Goal: Task Accomplishment & Management: Manage account settings

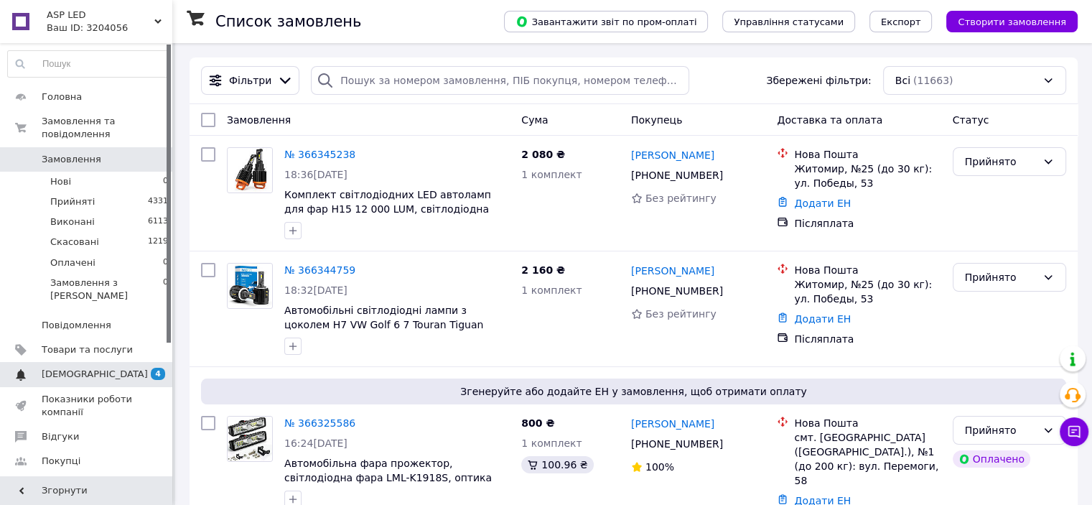
click at [93, 368] on span "[DEMOGRAPHIC_DATA]" at bounding box center [95, 374] width 106 height 13
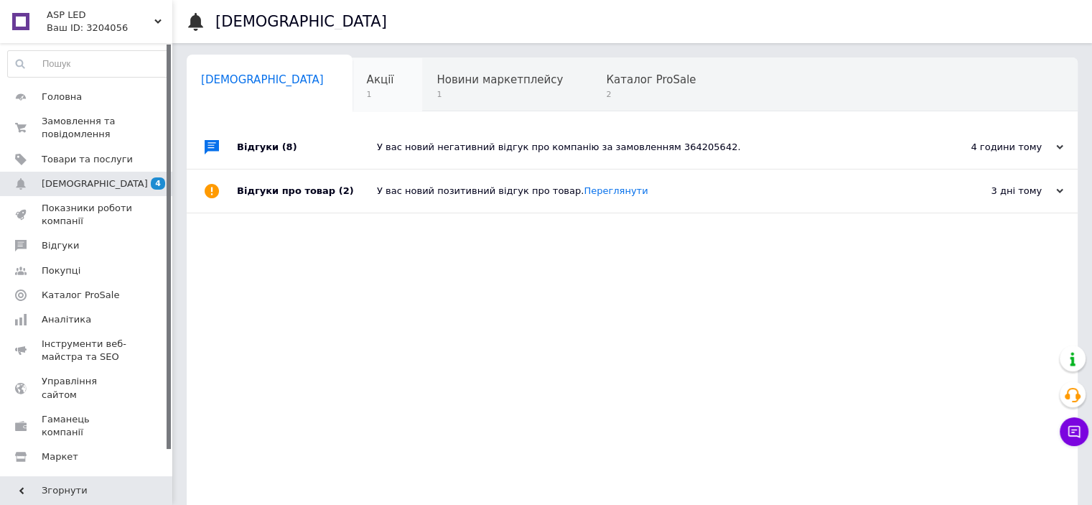
click at [353, 95] on div "Акції 1" at bounding box center [388, 85] width 70 height 55
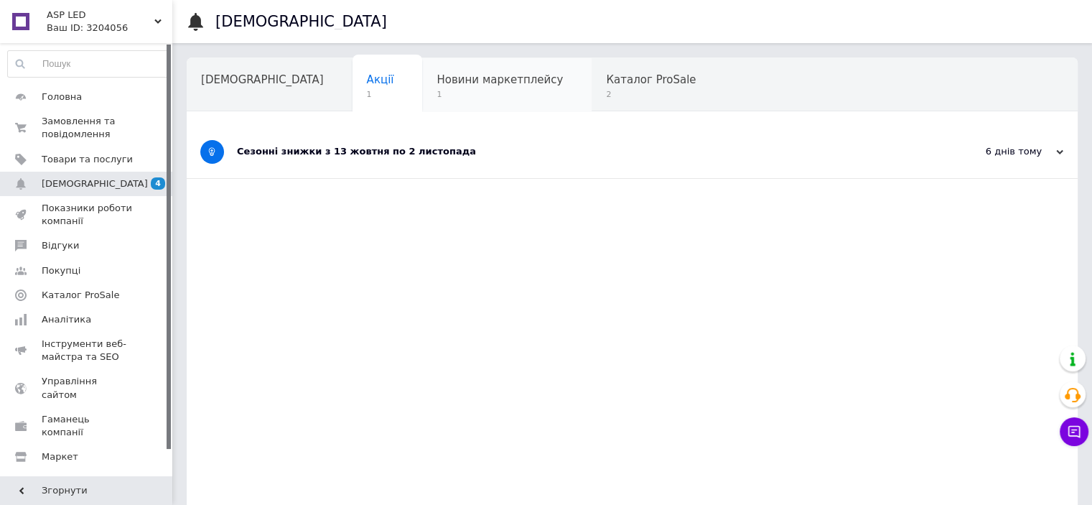
click at [437, 88] on div "Новини маркетплейсу 1" at bounding box center [507, 85] width 170 height 55
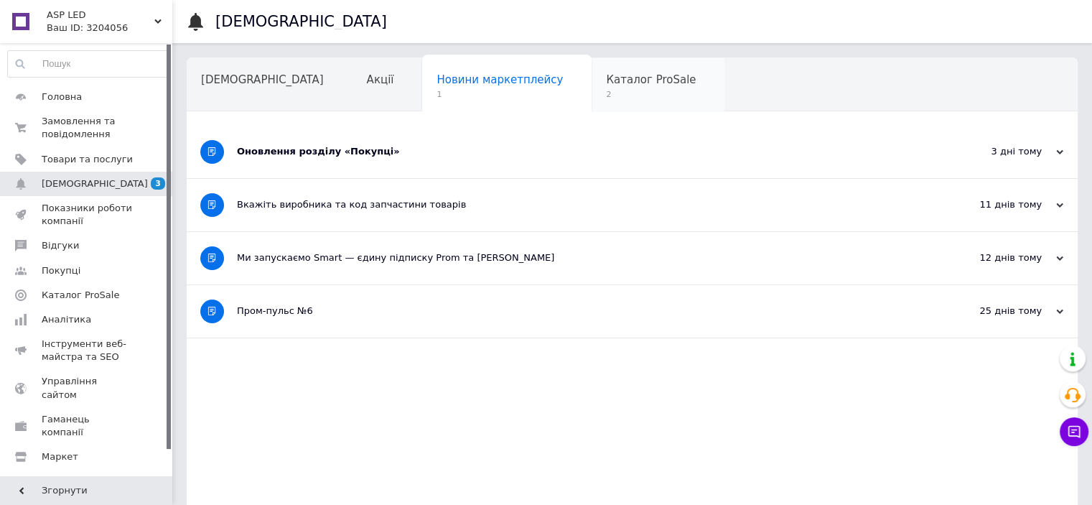
click at [606, 80] on span "Каталог ProSale" at bounding box center [651, 79] width 90 height 13
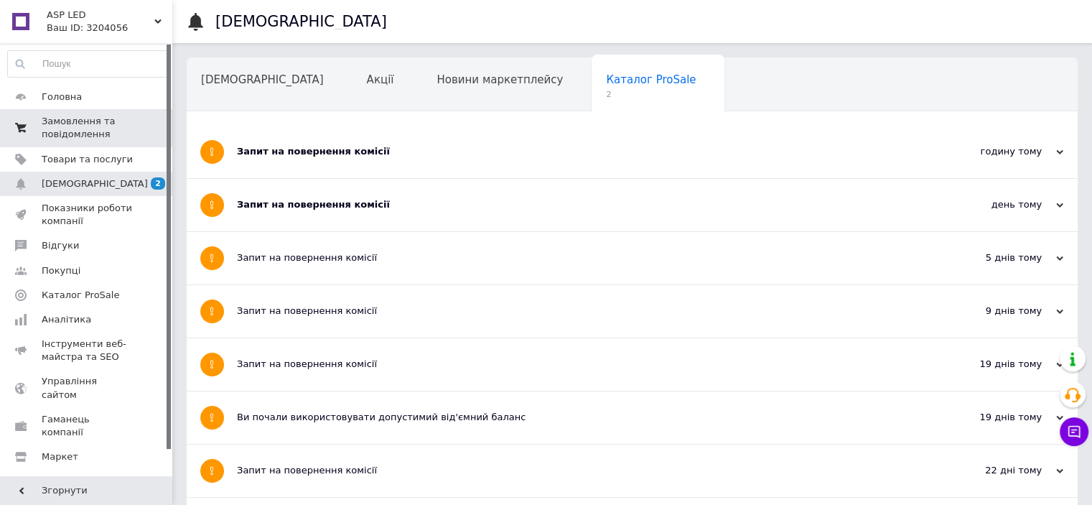
click at [73, 123] on span "Замовлення та повідомлення" at bounding box center [87, 128] width 91 height 26
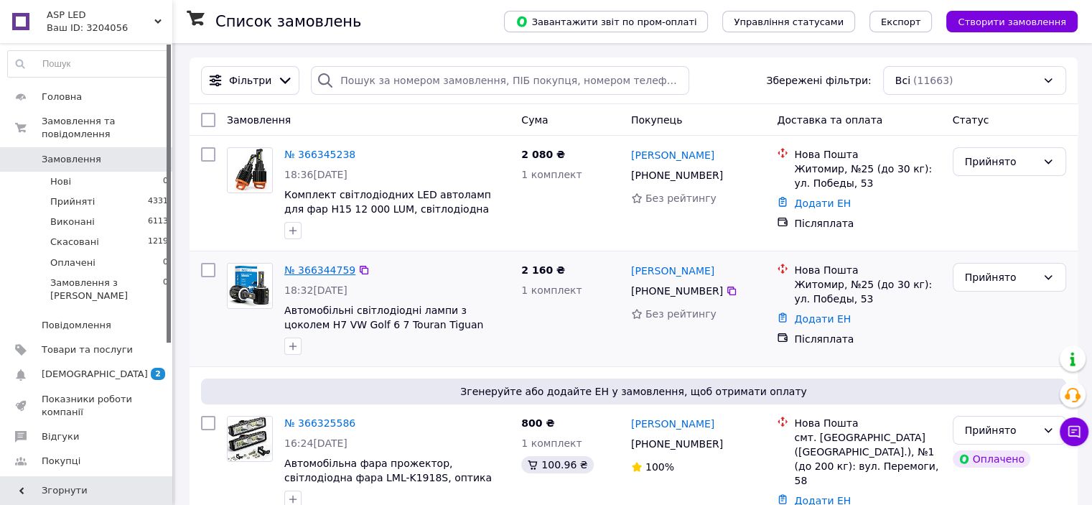
click at [325, 269] on link "№ 366344759" at bounding box center [319, 269] width 71 height 11
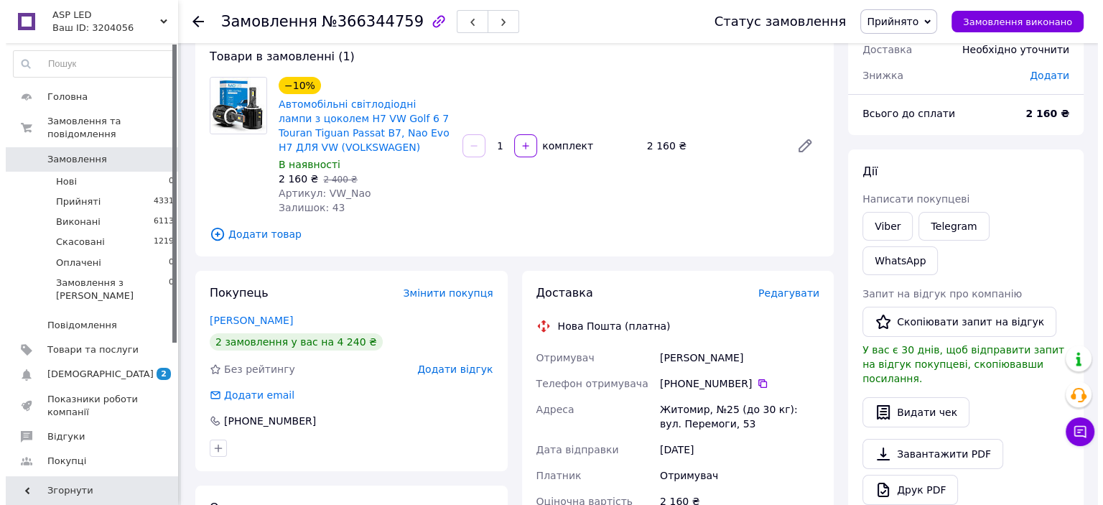
scroll to position [215, 0]
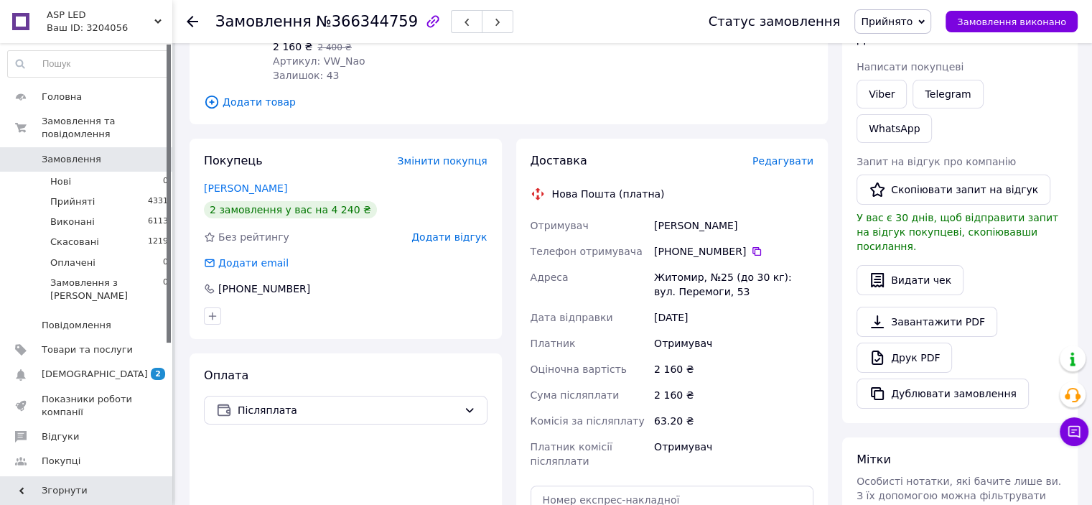
click at [799, 162] on span "Редагувати" at bounding box center [783, 160] width 61 height 11
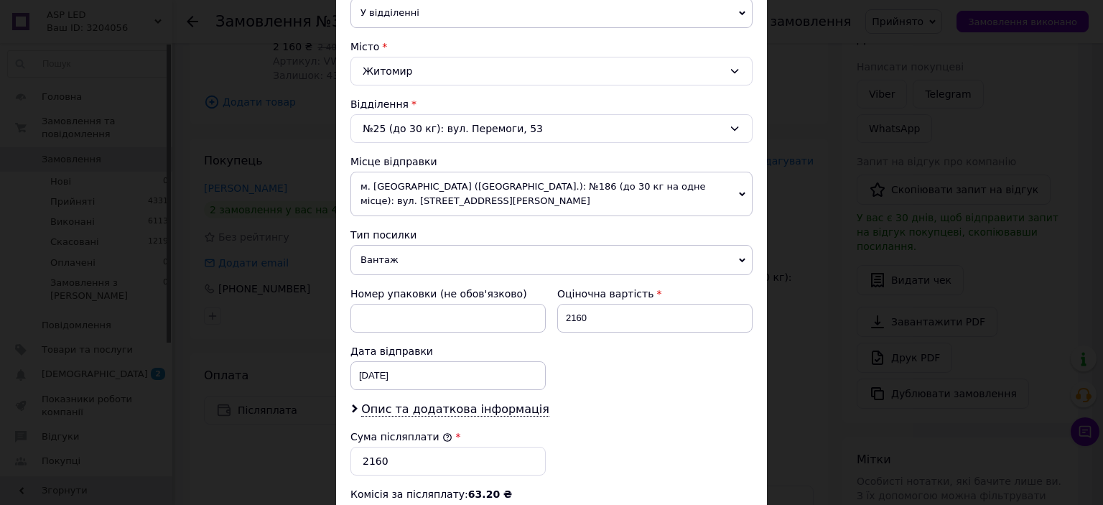
scroll to position [575, 0]
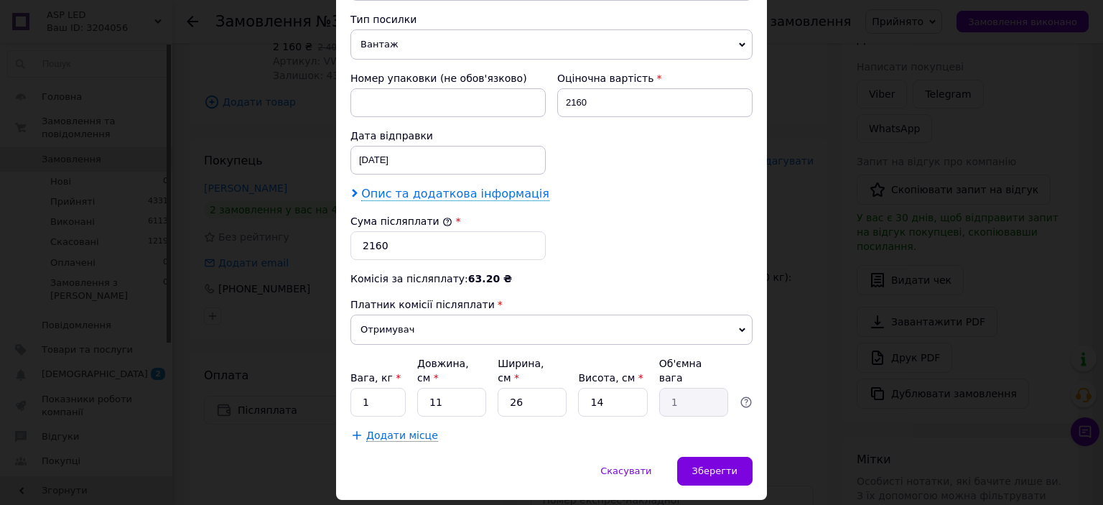
click at [463, 192] on span "Опис та додаткова інформація" at bounding box center [455, 194] width 188 height 14
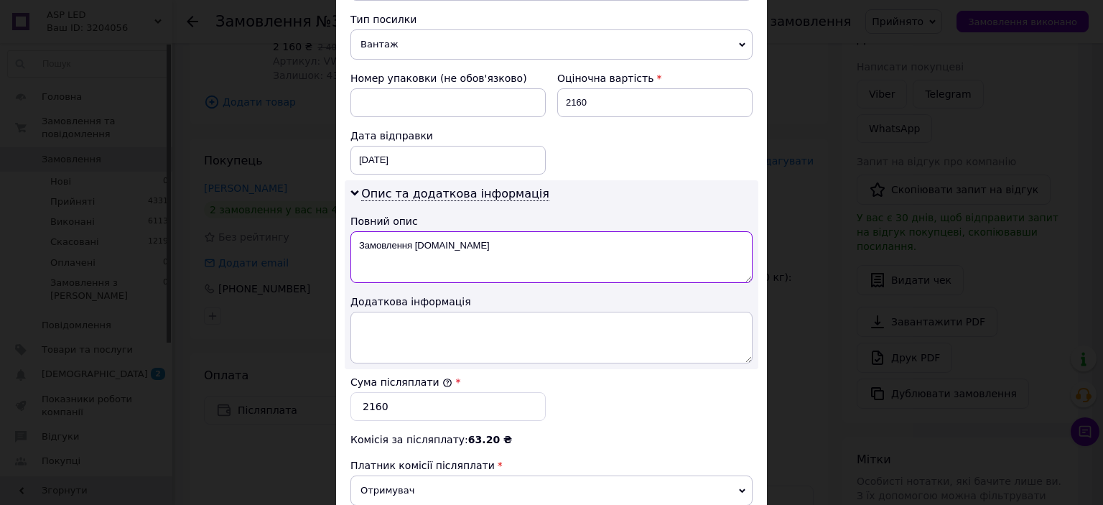
click at [475, 241] on textarea "Замовлення [DOMAIN_NAME]" at bounding box center [551, 257] width 402 height 52
type textarea "З"
type textarea "М"
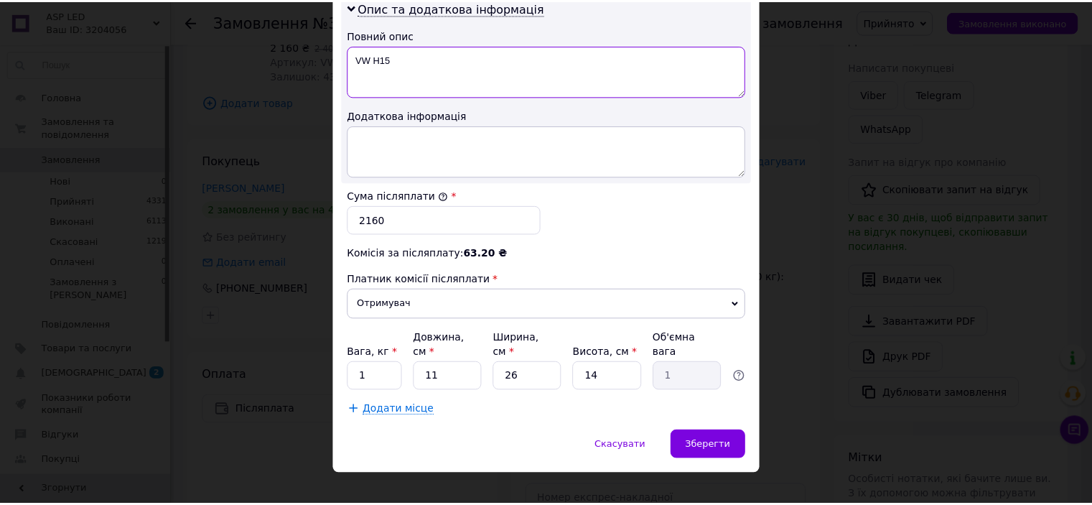
scroll to position [761, 0]
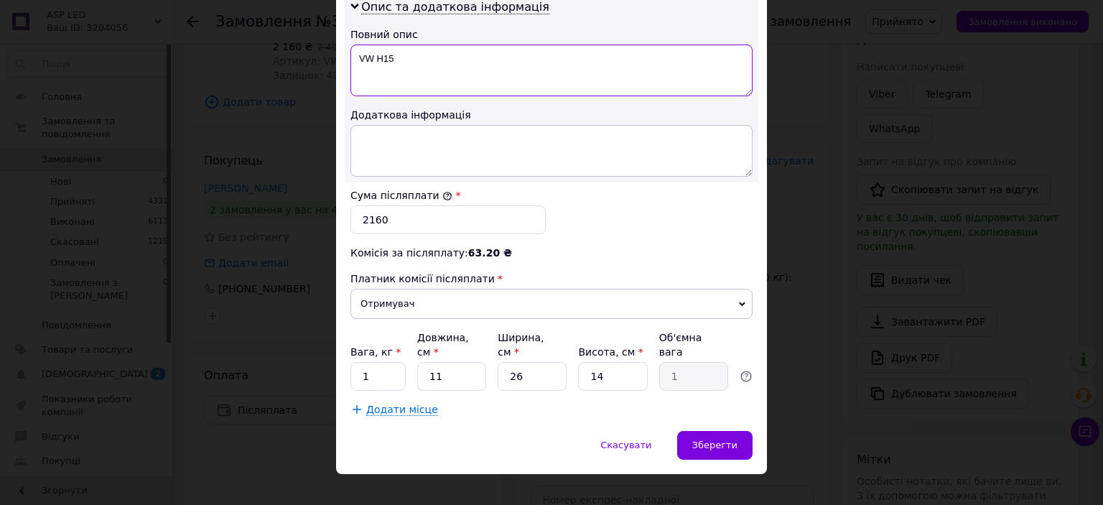
type textarea "VW H15"
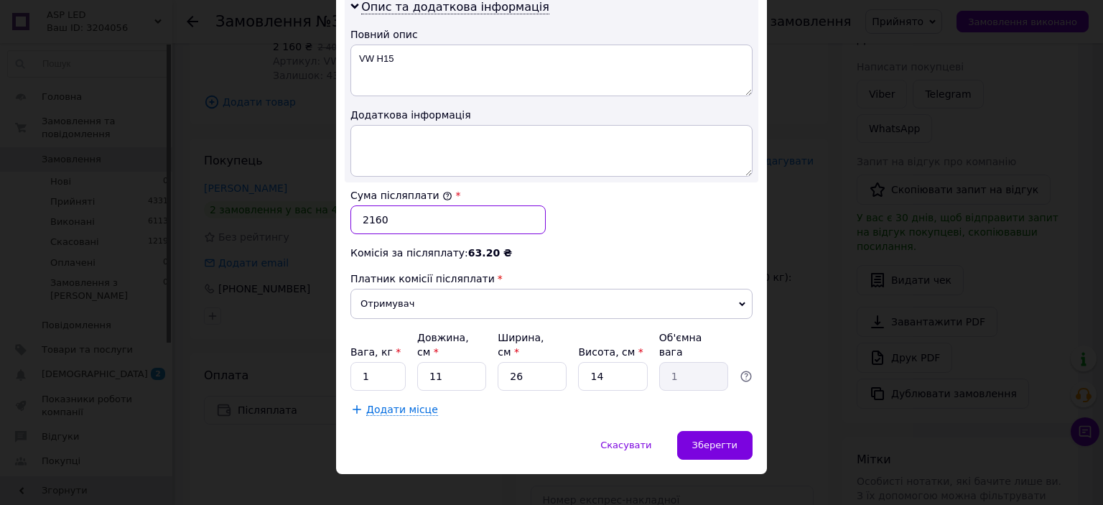
click at [434, 217] on input "2160" at bounding box center [447, 219] width 195 height 29
type input "2"
type input "4240"
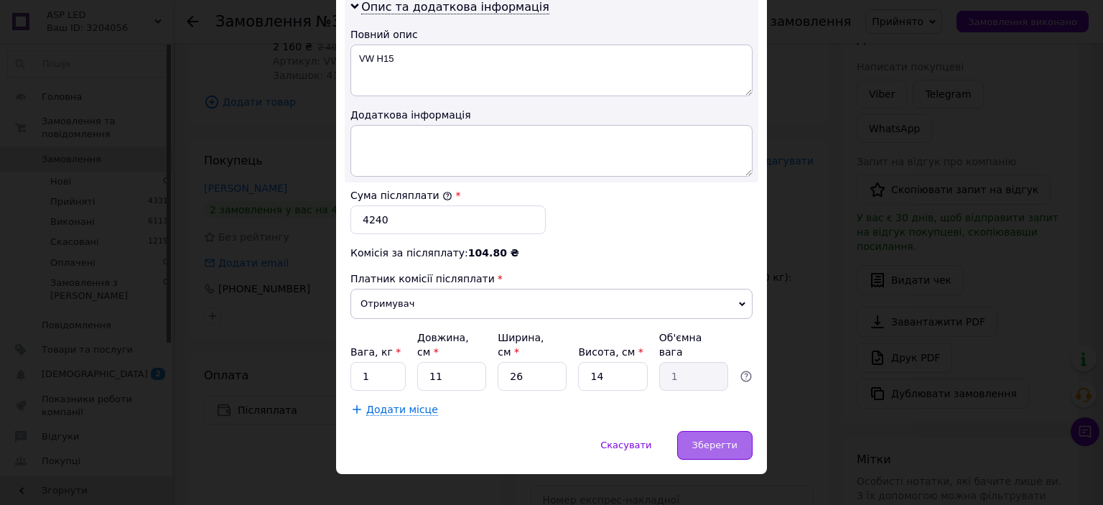
click at [741, 431] on div "Зберегти" at bounding box center [714, 445] width 75 height 29
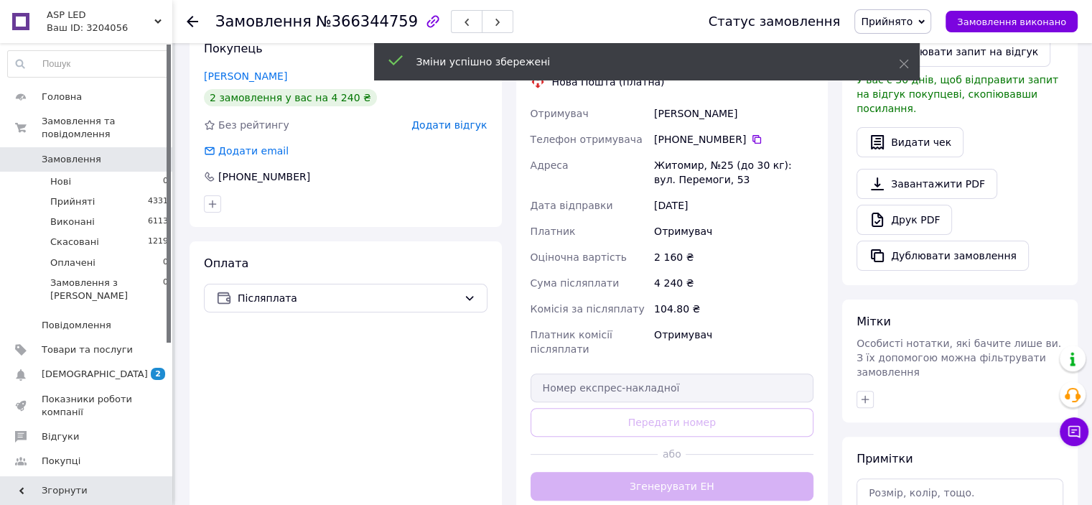
scroll to position [431, 0]
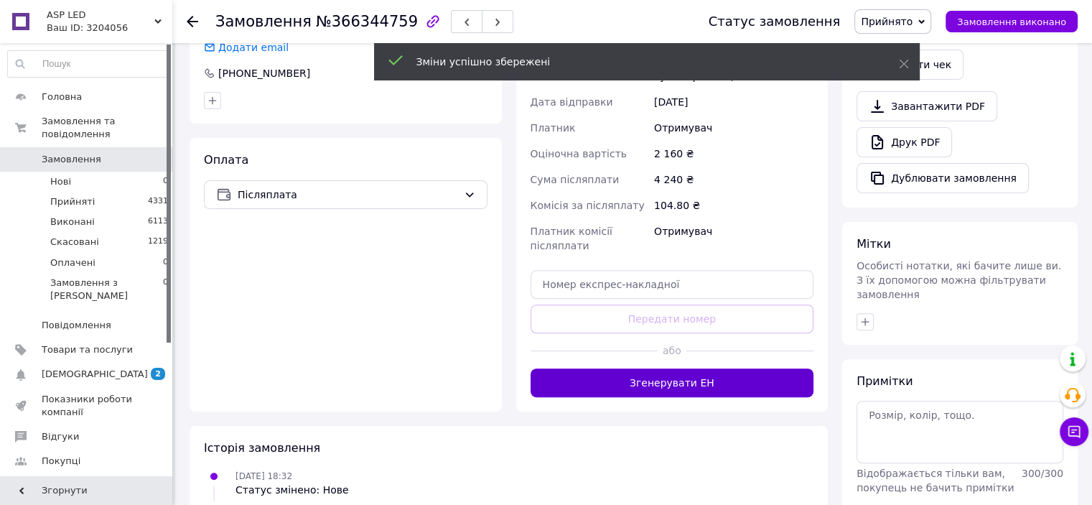
click at [669, 378] on button "Згенерувати ЕН" at bounding box center [673, 382] width 284 height 29
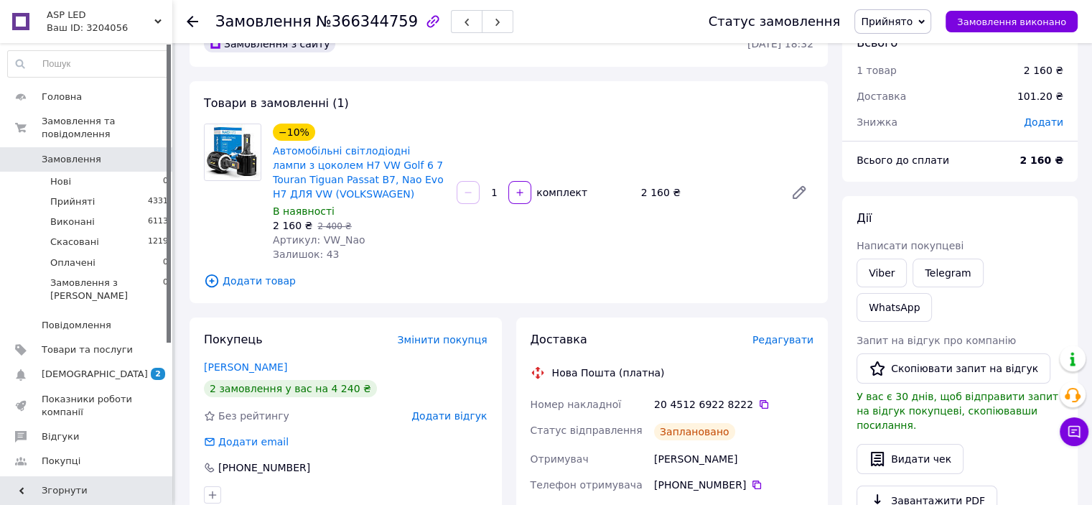
scroll to position [0, 0]
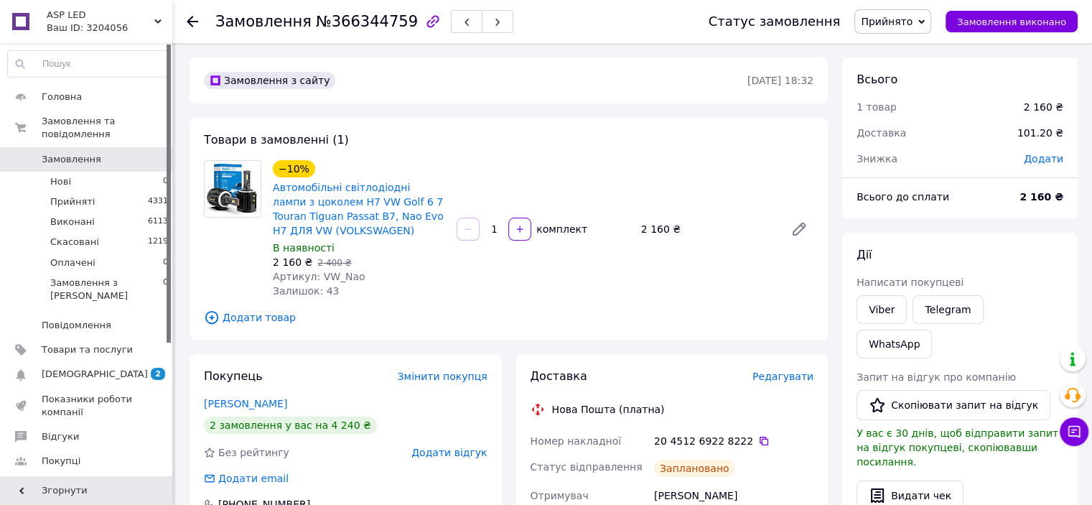
click at [195, 17] on icon at bounding box center [192, 21] width 11 height 11
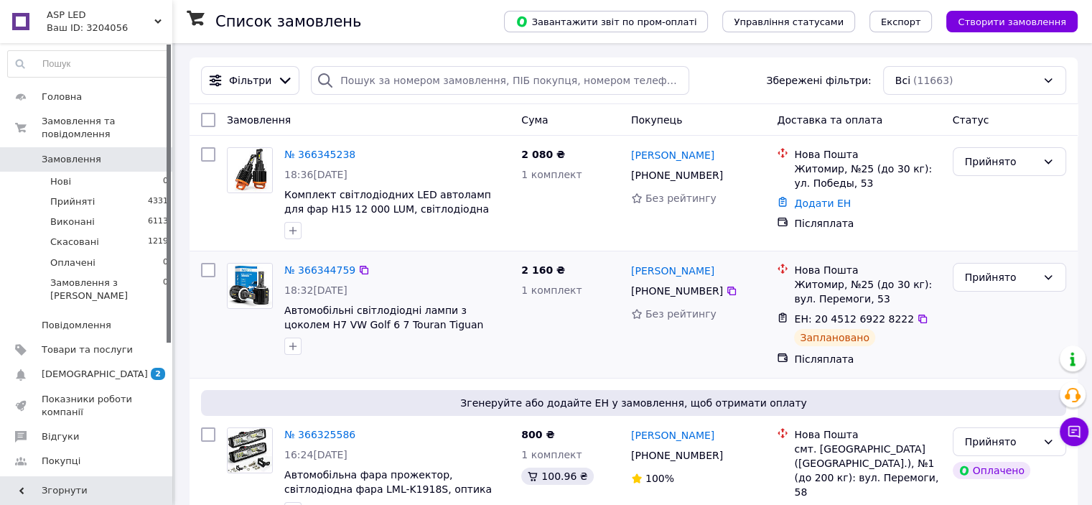
scroll to position [144, 0]
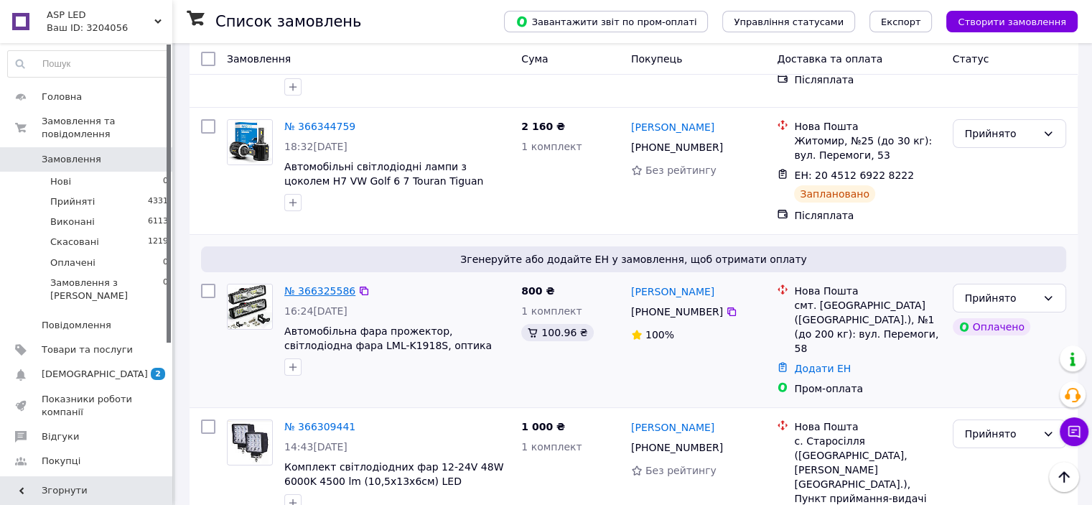
click at [316, 287] on link "№ 366325586" at bounding box center [319, 290] width 71 height 11
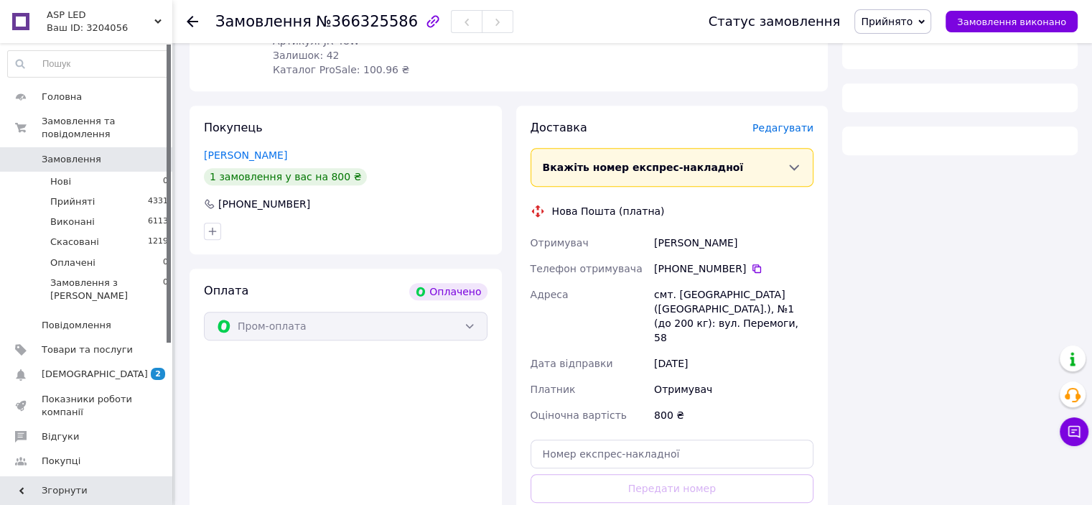
scroll to position [735, 0]
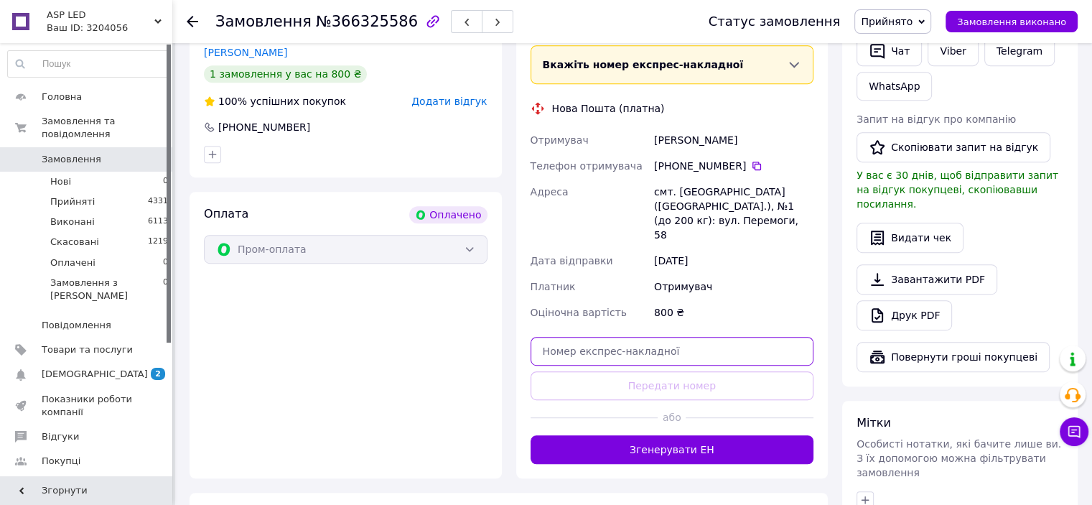
click at [603, 337] on input "text" at bounding box center [673, 351] width 284 height 29
paste input "20451269212234"
type input "20451269212234"
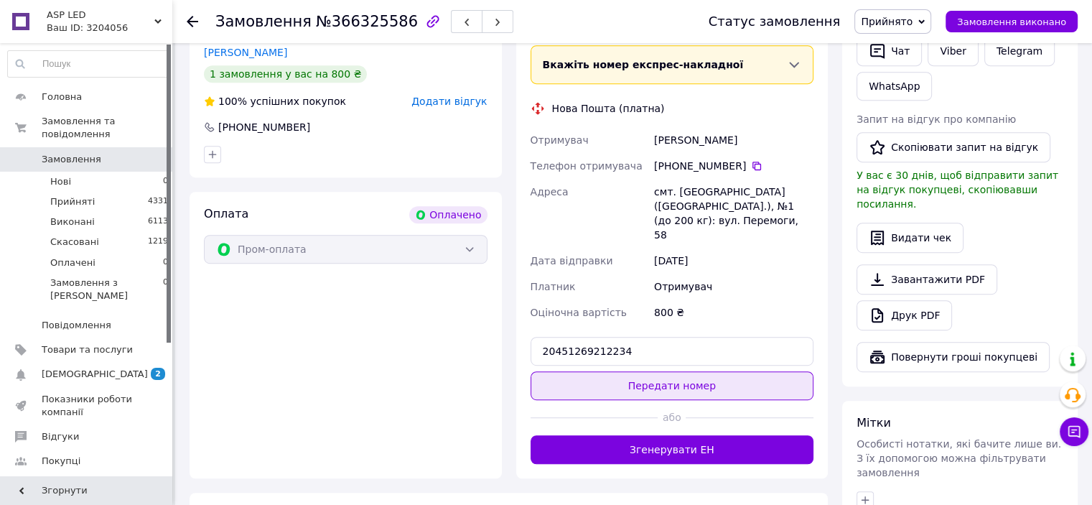
click at [687, 371] on button "Передати номер" at bounding box center [673, 385] width 284 height 29
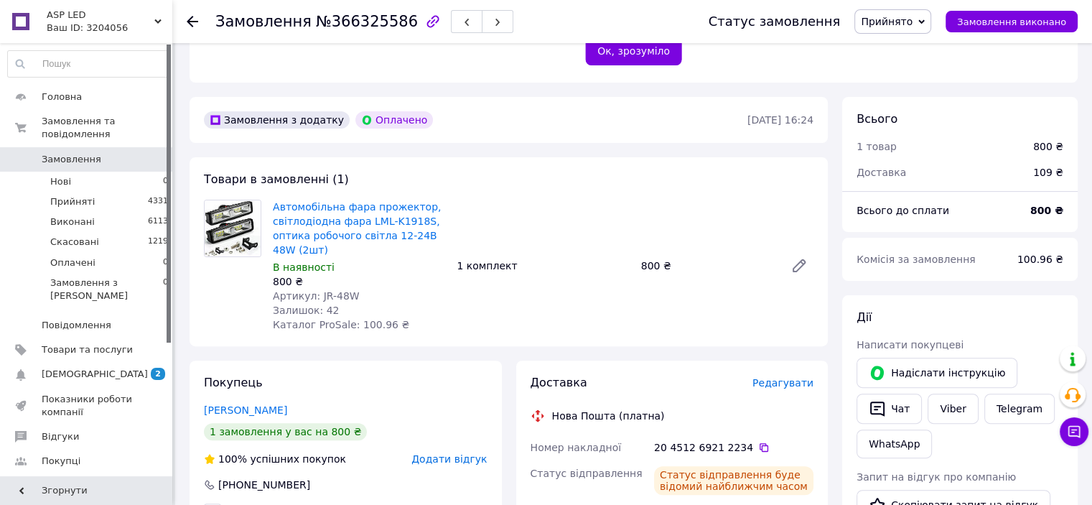
scroll to position [376, 0]
click at [191, 16] on icon at bounding box center [192, 21] width 11 height 11
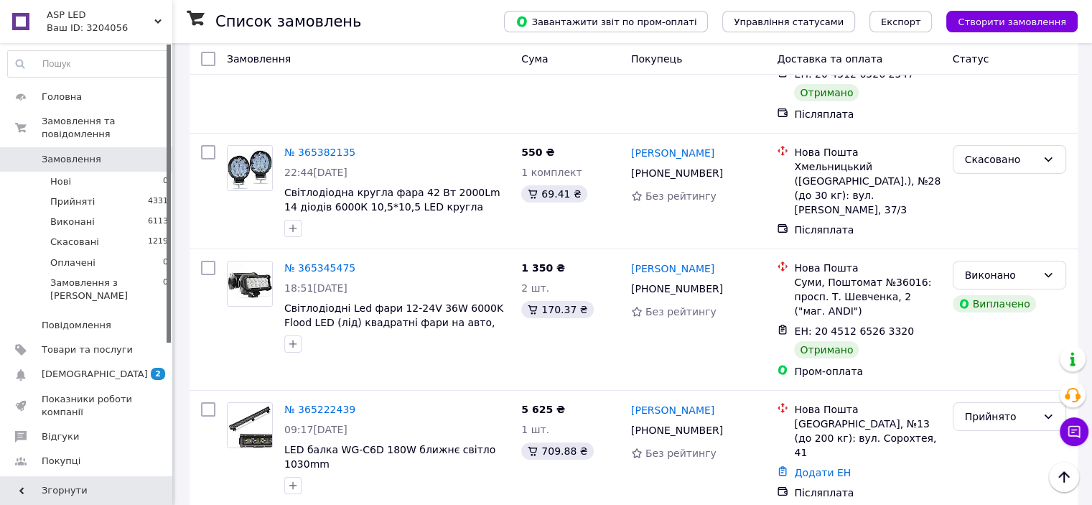
scroll to position [4956, 0]
